Goal: Transaction & Acquisition: Subscribe to service/newsletter

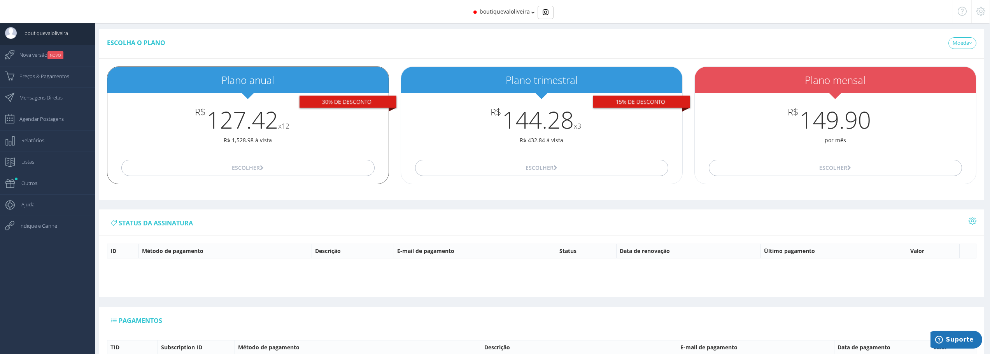
click at [242, 156] on div "Escolher" at bounding box center [247, 168] width 281 height 32
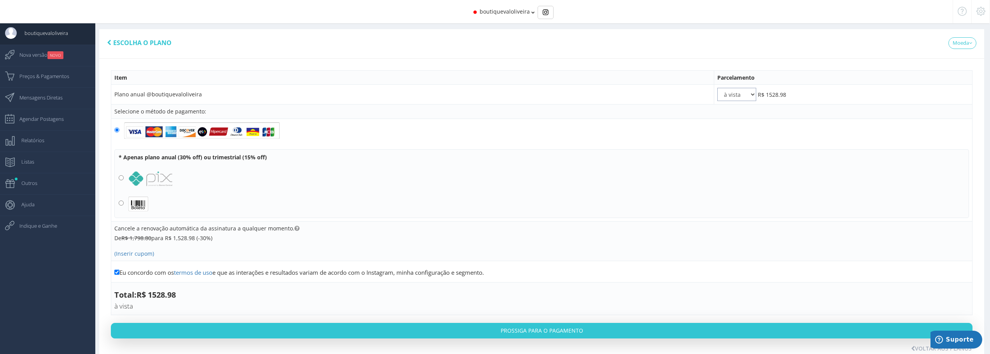
click at [723, 96] on select "à vista 2x 3x 4x 5x 6x 7x 8x 9x 10x 11x 12x" at bounding box center [736, 94] width 39 height 13
select select "12"
click at [717, 88] on select "à vista 2x 3x 4x 5x 6x 7x 8x 9x 10x 11x 12x" at bounding box center [736, 94] width 39 height 13
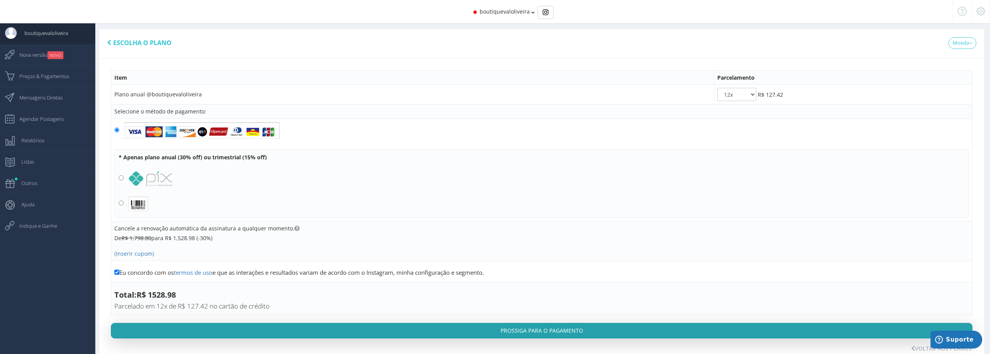
click at [516, 325] on button "Prossiga para o pagamento" at bounding box center [541, 331] width 861 height 16
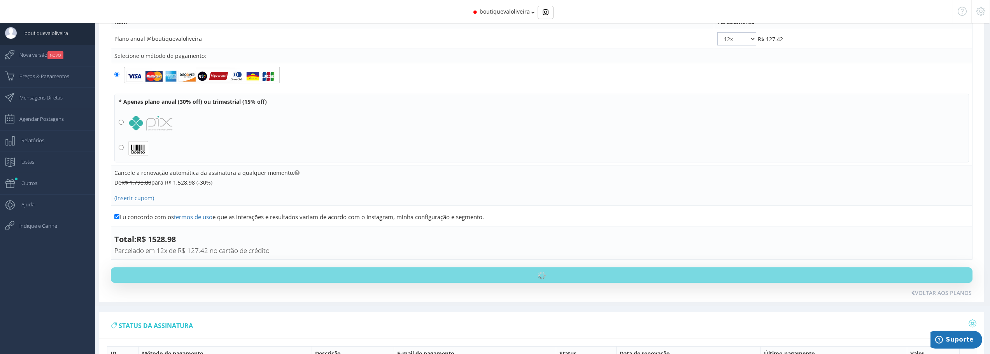
scroll to position [156, 0]
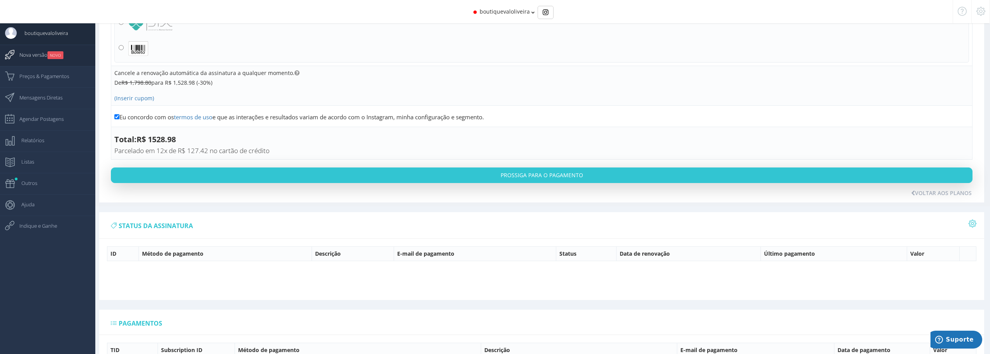
click at [32, 59] on span "Nova versão NOVO" at bounding box center [38, 54] width 52 height 19
